Goal: Task Accomplishment & Management: Complete application form

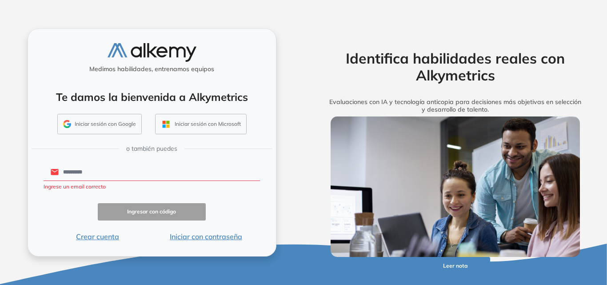
type input "**********"
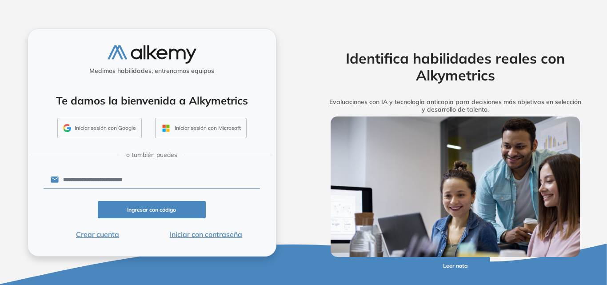
click at [160, 214] on button "Ingresar con código" at bounding box center [152, 209] width 108 height 17
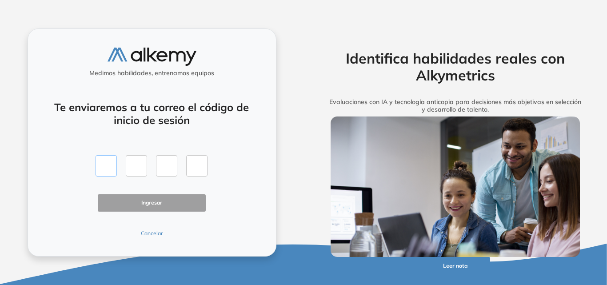
click at [109, 160] on input "text" at bounding box center [106, 165] width 21 height 21
type input "*"
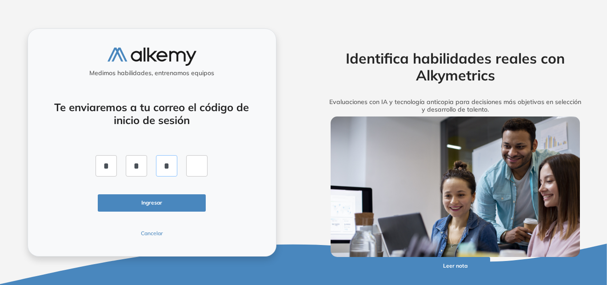
type input "*"
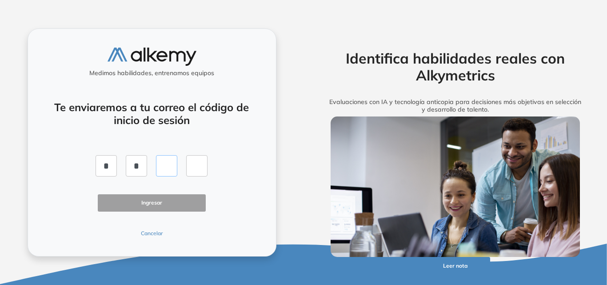
type input "*"
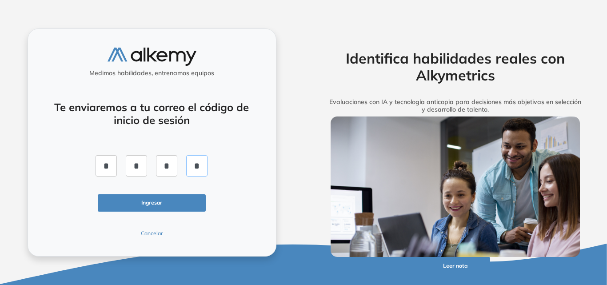
type input "*"
click at [128, 200] on button "Ingresar" at bounding box center [152, 202] width 108 height 17
